Goal: Task Accomplishment & Management: Complete application form

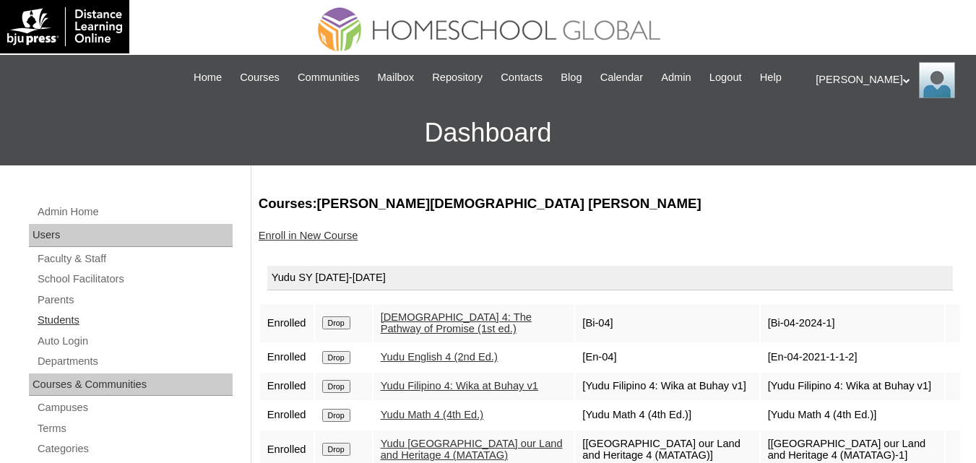
click at [51, 330] on link "Students" at bounding box center [134, 320] width 197 height 18
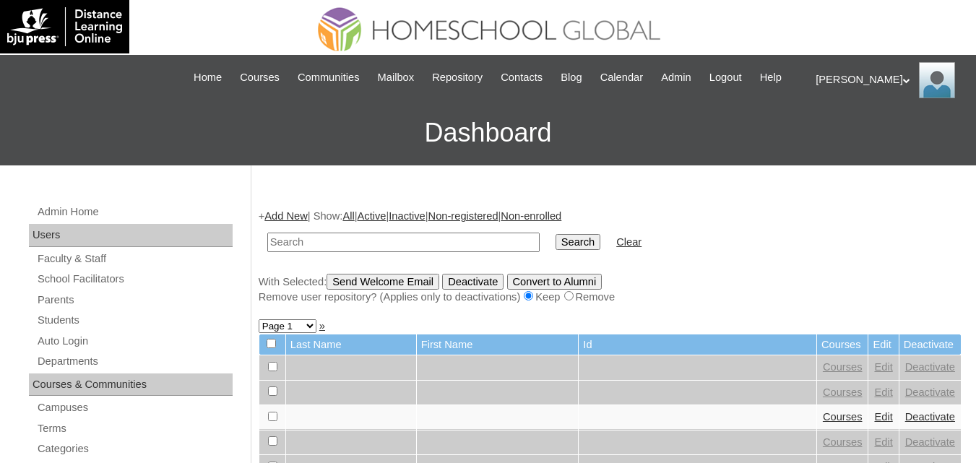
click at [310, 252] on input "text" at bounding box center [403, 243] width 272 height 20
paste input "[PERSON_NAME]"
type input "[PERSON_NAME]"
click at [556, 250] on input "Search" at bounding box center [578, 242] width 45 height 16
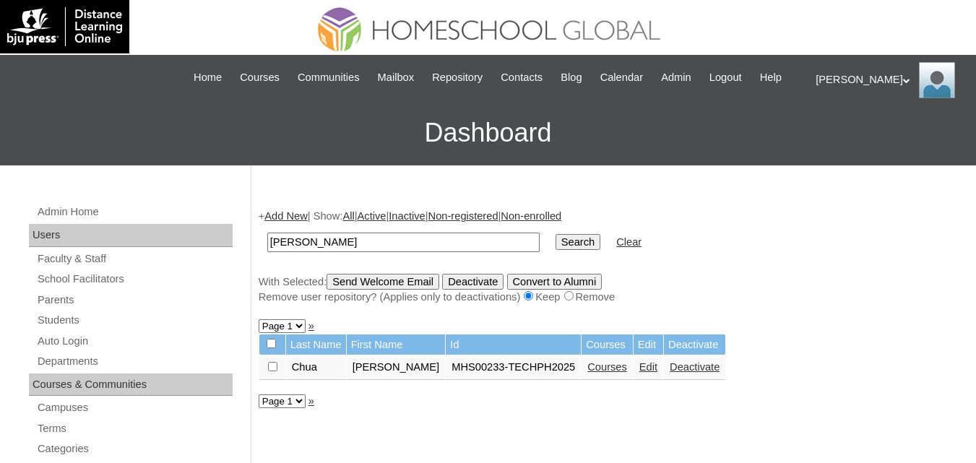
click at [611, 380] on td "Courses" at bounding box center [607, 368] width 51 height 25
click at [611, 373] on link "Courses" at bounding box center [608, 367] width 40 height 12
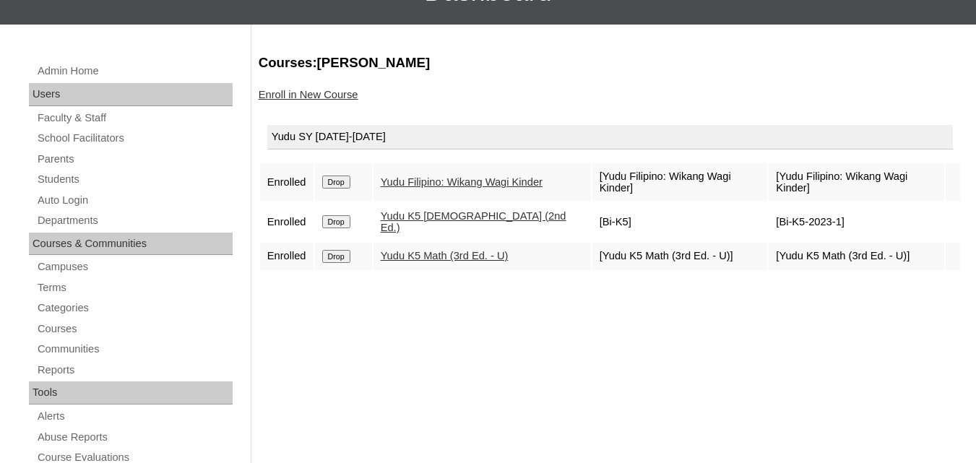
scroll to position [145, 0]
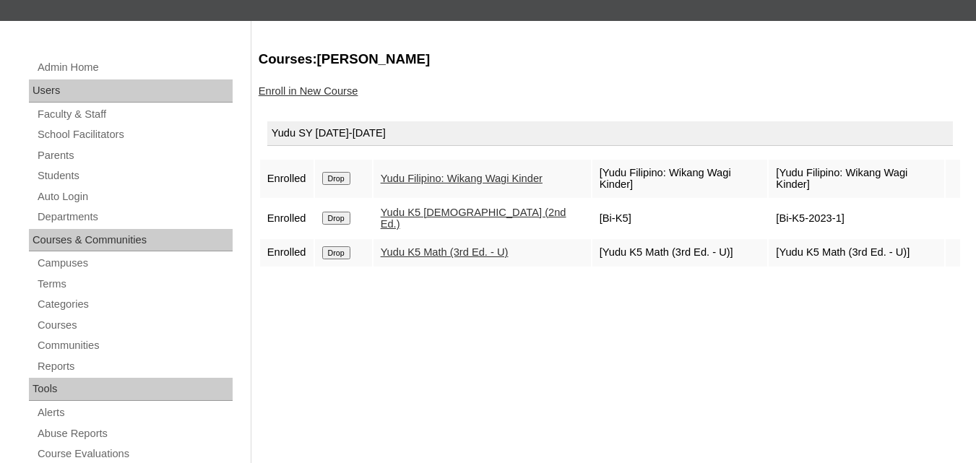
click at [319, 97] on link "Enroll in New Course" at bounding box center [309, 91] width 100 height 12
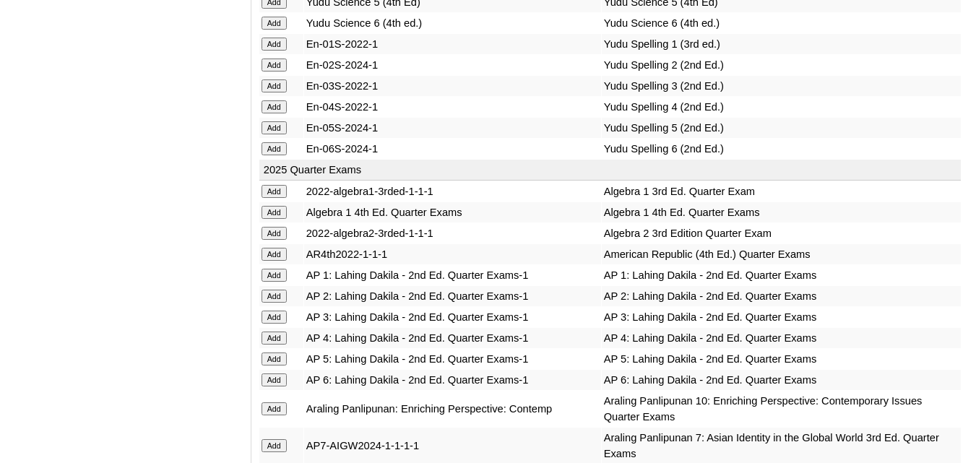
scroll to position [1301, 0]
